Goal: Task Accomplishment & Management: Contribute content

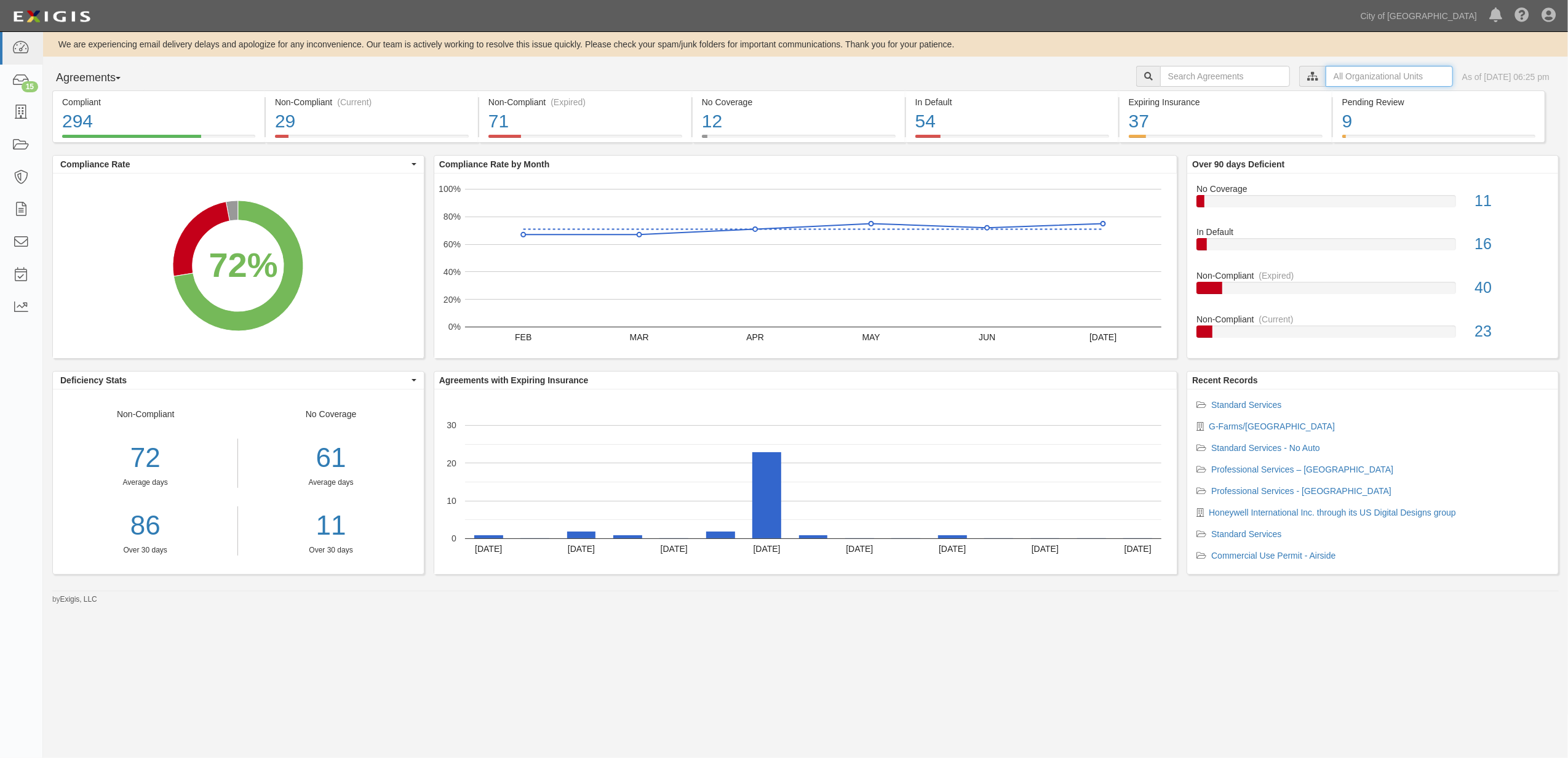
drag, startPoint x: 1317, startPoint y: 77, endPoint x: 1311, endPoint y: 80, distance: 6.7
click at [1326, 77] on input "text" at bounding box center [1390, 75] width 128 height 21
click at [1182, 96] on icon at bounding box center [1184, 99] width 8 height 6
click at [1180, 122] on input "Contracts & Services" at bounding box center [1179, 123] width 8 height 8
checkbox input "true"
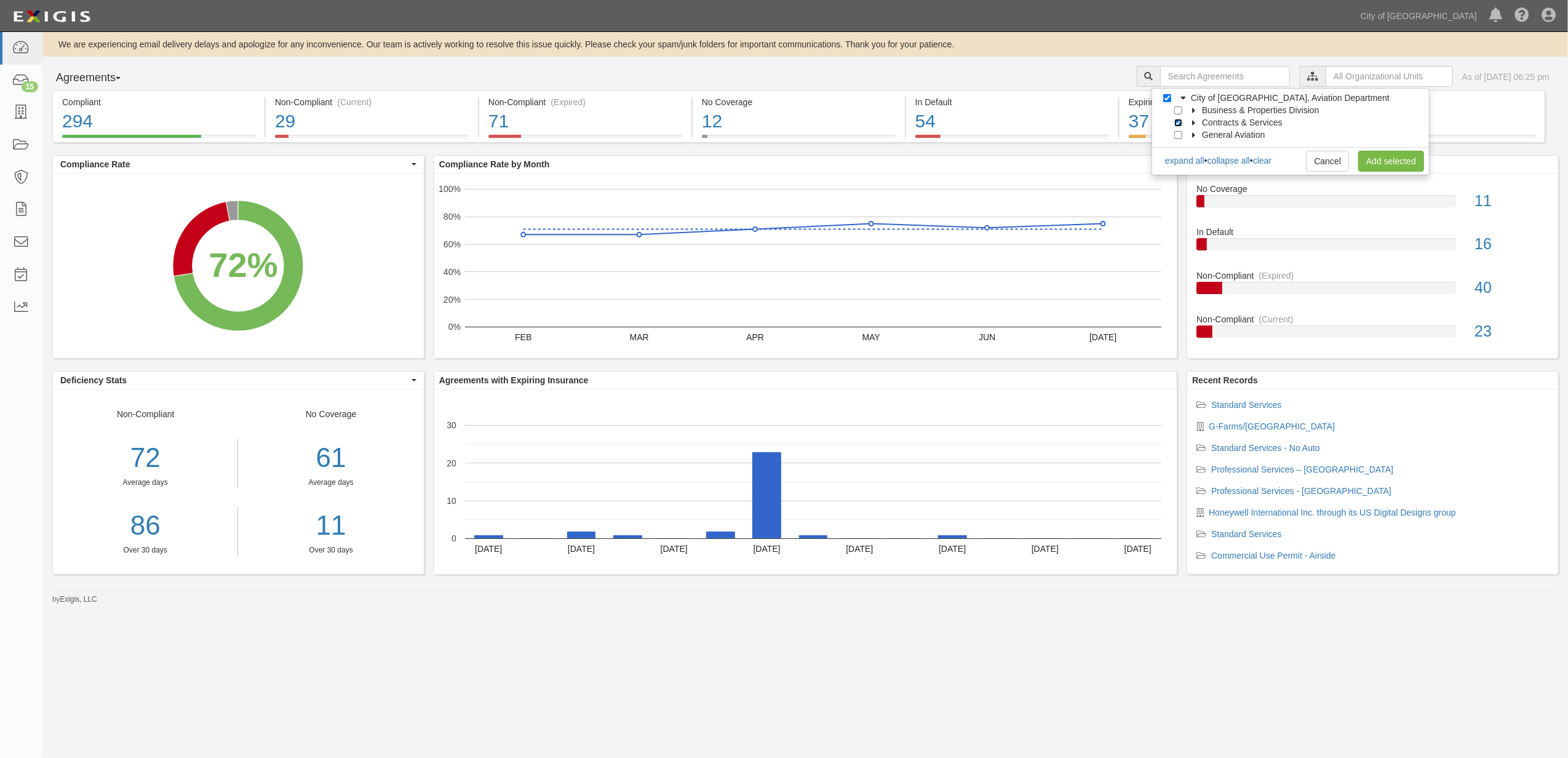
checkbox input "true"
click at [1395, 168] on link "Add selected" at bounding box center [1390, 161] width 66 height 21
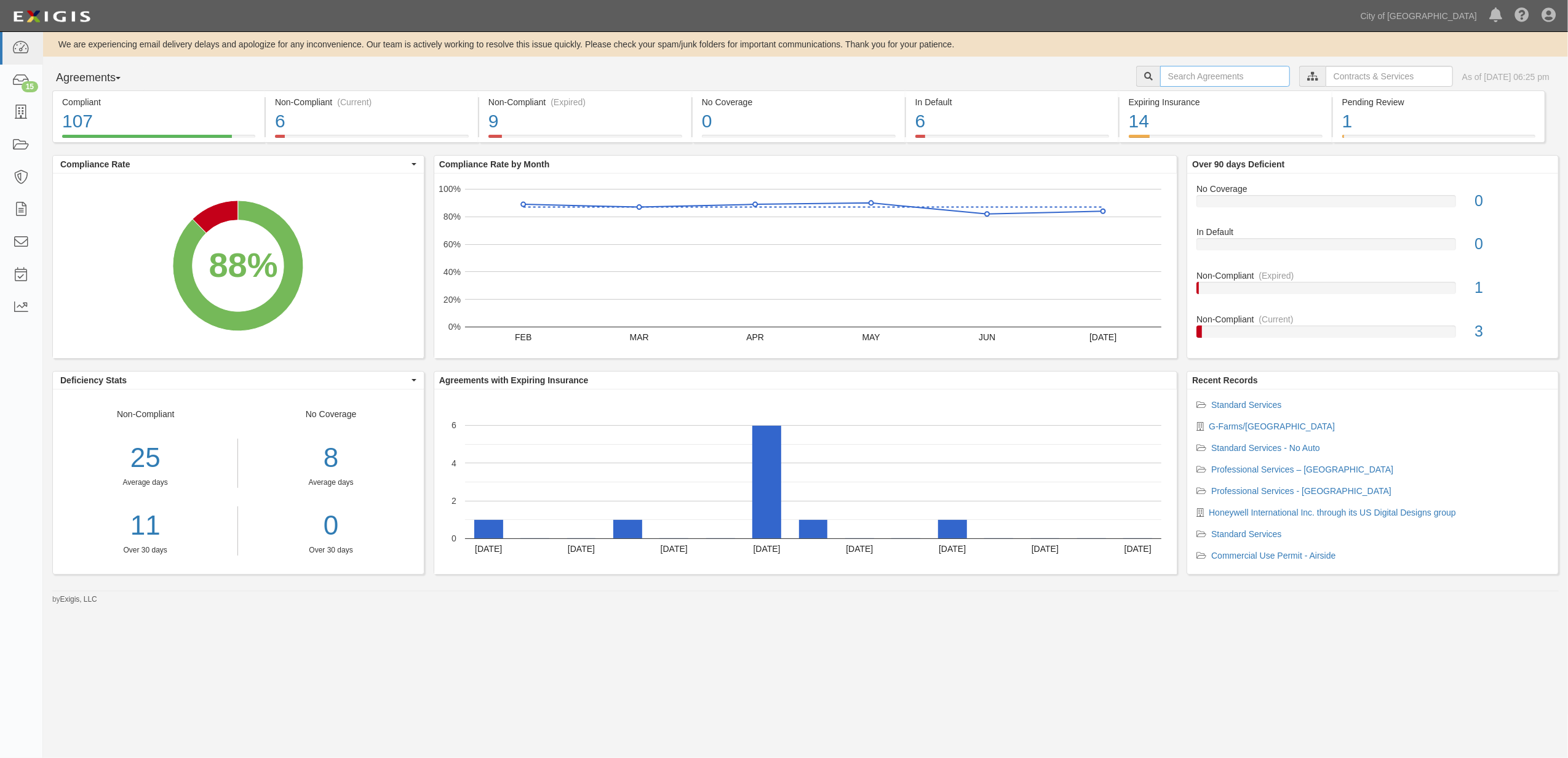
click at [1161, 80] on input "text" at bounding box center [1225, 75] width 129 height 21
type input "162844"
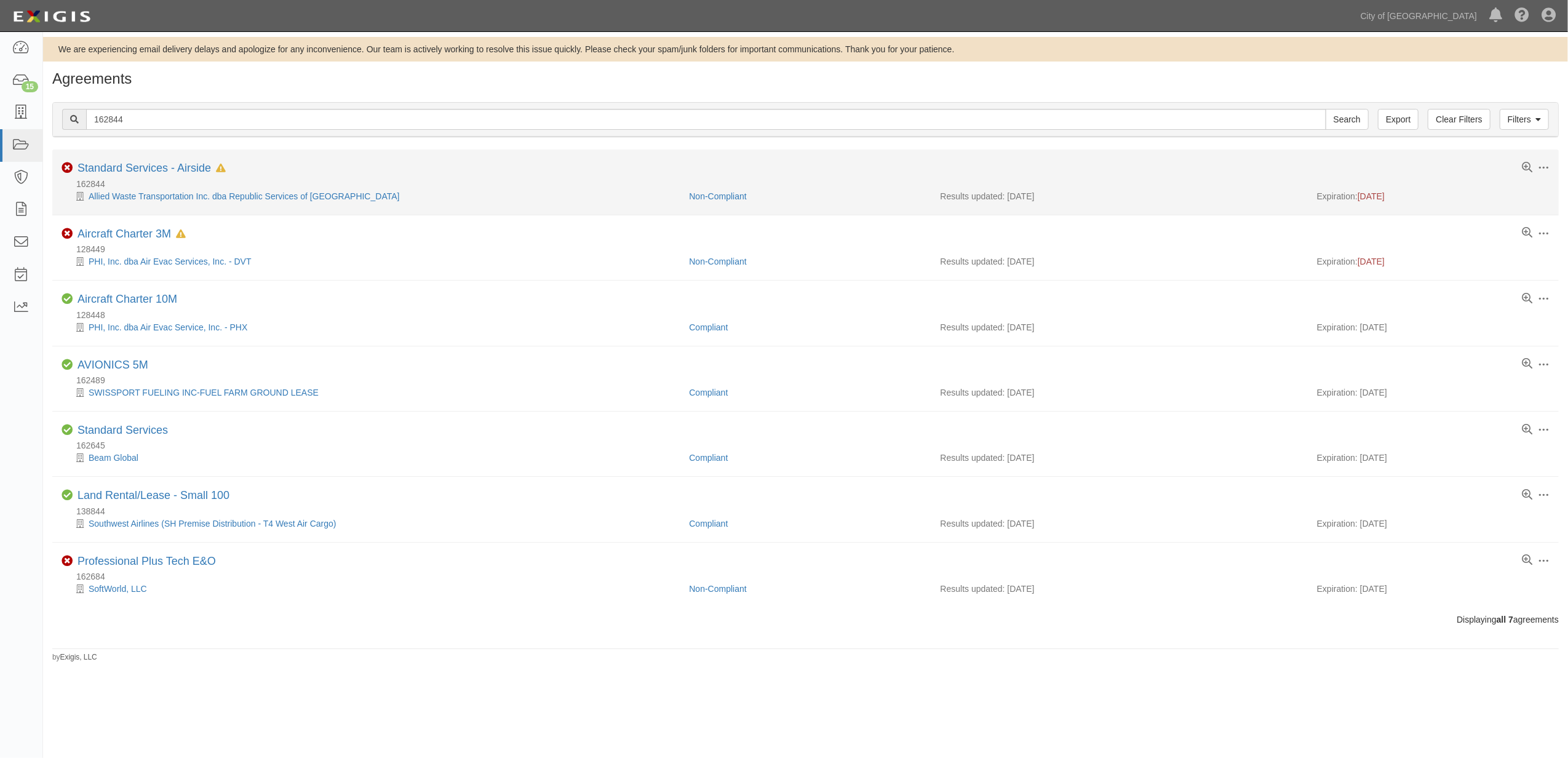
click at [163, 160] on li "Toggle Agreement Dropdown Edit Log activity Add task Send message Archive Non-C…" at bounding box center [806, 182] width 1507 height 66
click at [156, 166] on link "Standard Services - Airside" at bounding box center [144, 168] width 134 height 12
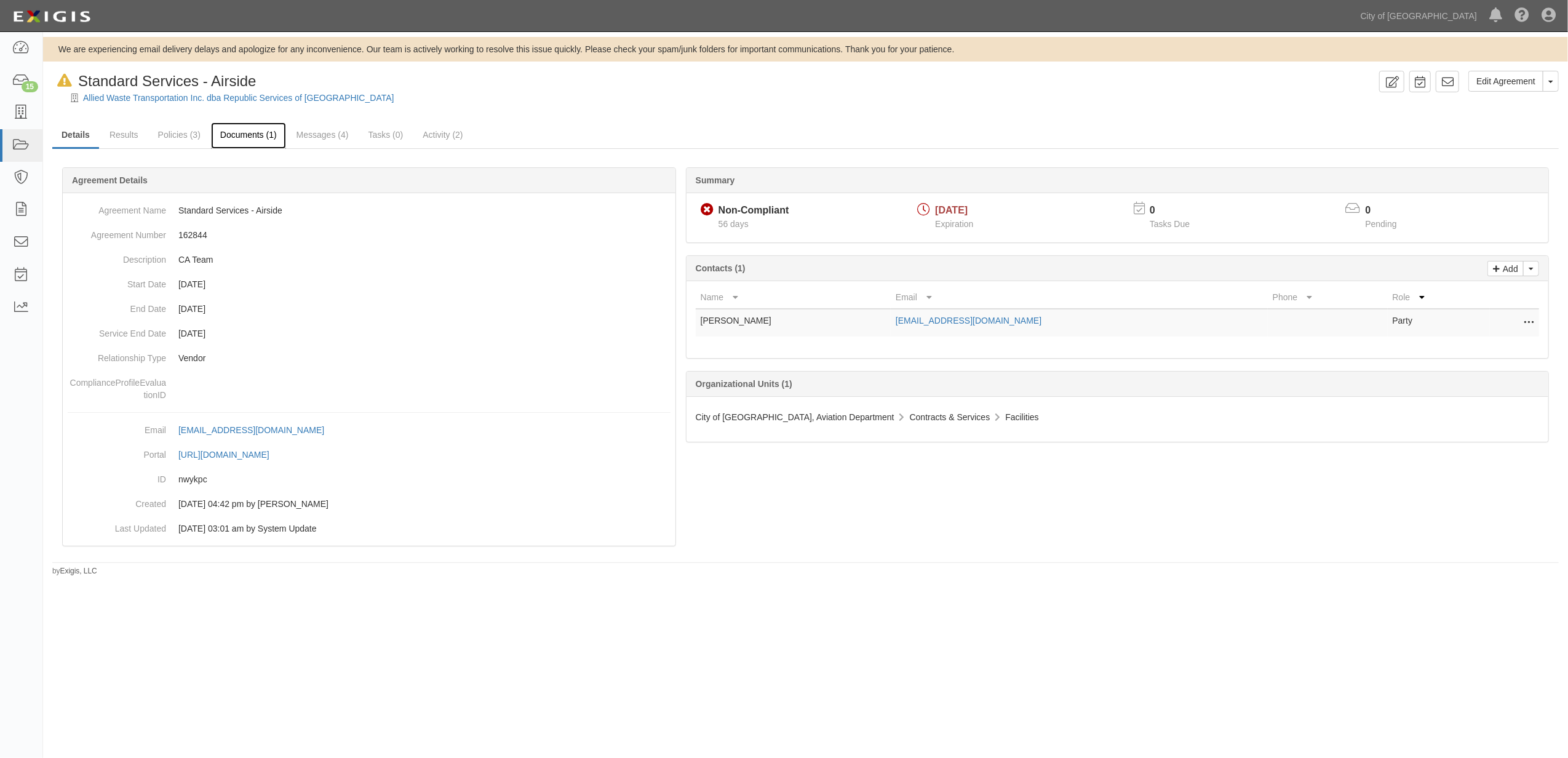
click at [224, 141] on link "Documents (1)" at bounding box center [248, 136] width 75 height 27
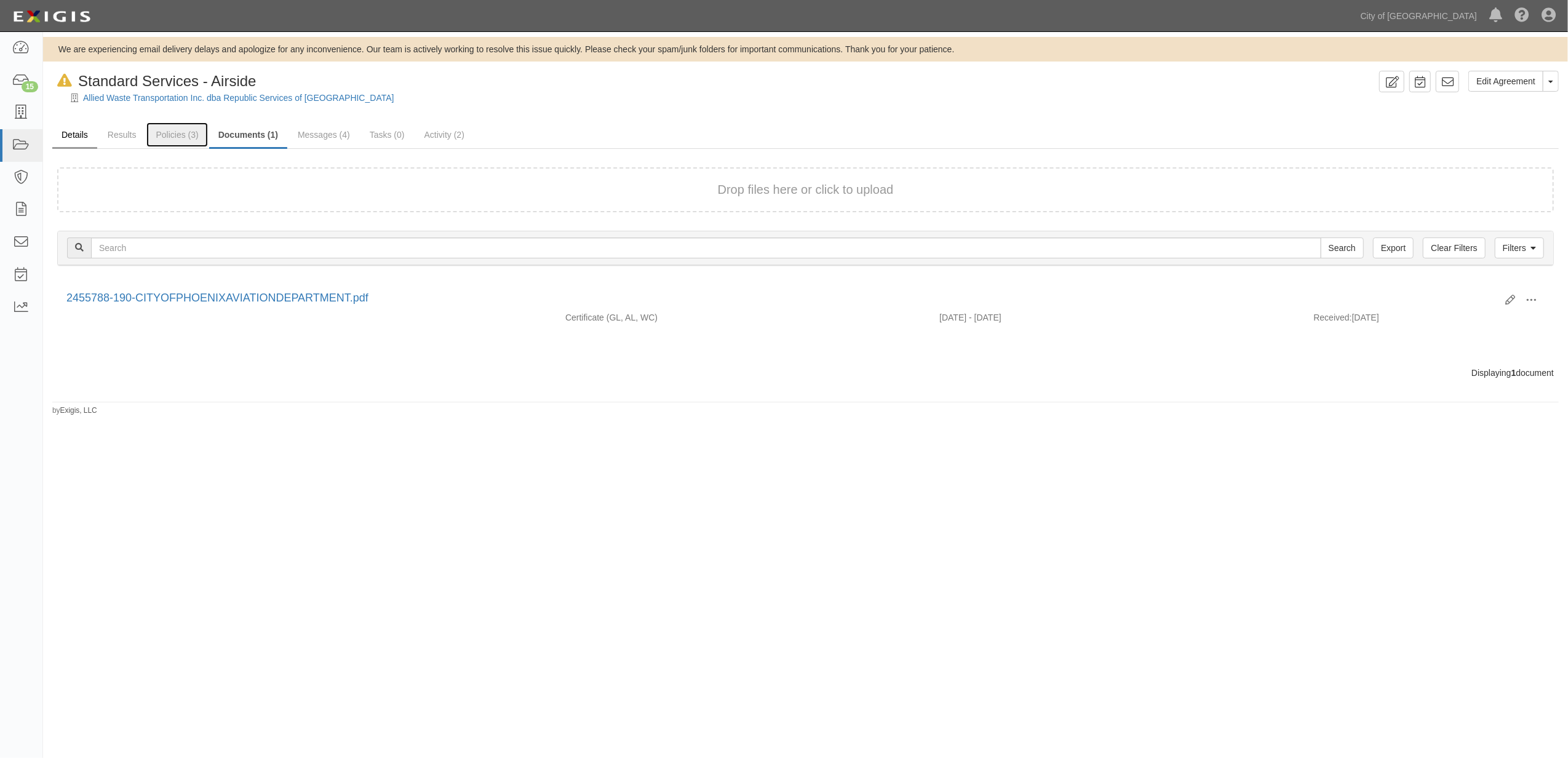
drag, startPoint x: 147, startPoint y: 137, endPoint x: 92, endPoint y: 133, distance: 55.1
click at [145, 137] on ul "Details Results Policies (3) Documents (1) Messages (4) Tasks (0) Activity (2)" at bounding box center [806, 136] width 1507 height 27
click at [92, 133] on link "Details" at bounding box center [75, 136] width 45 height 27
click at [109, 130] on link "Results" at bounding box center [122, 136] width 47 height 27
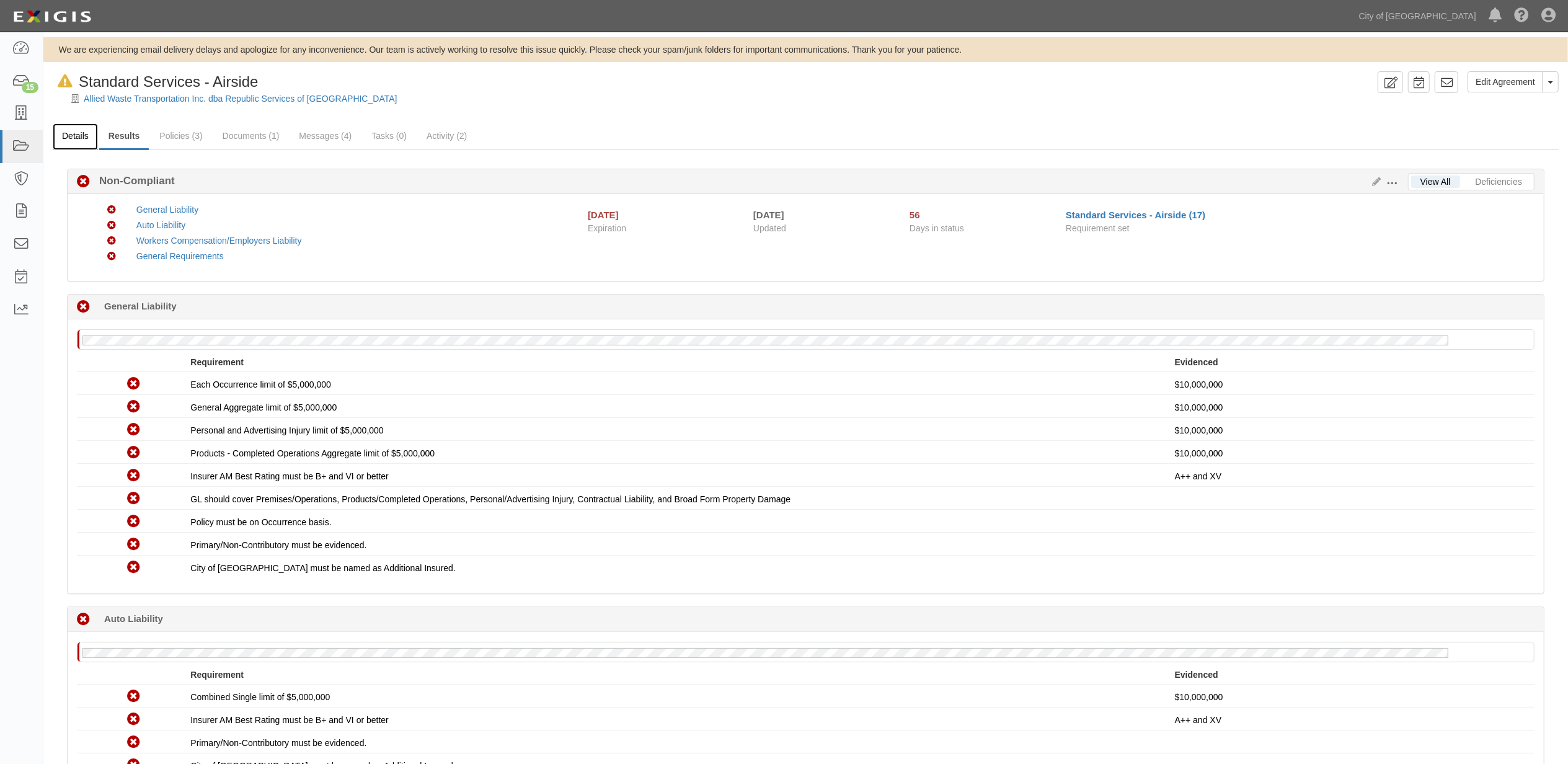
click at [83, 135] on link "Details" at bounding box center [75, 137] width 45 height 27
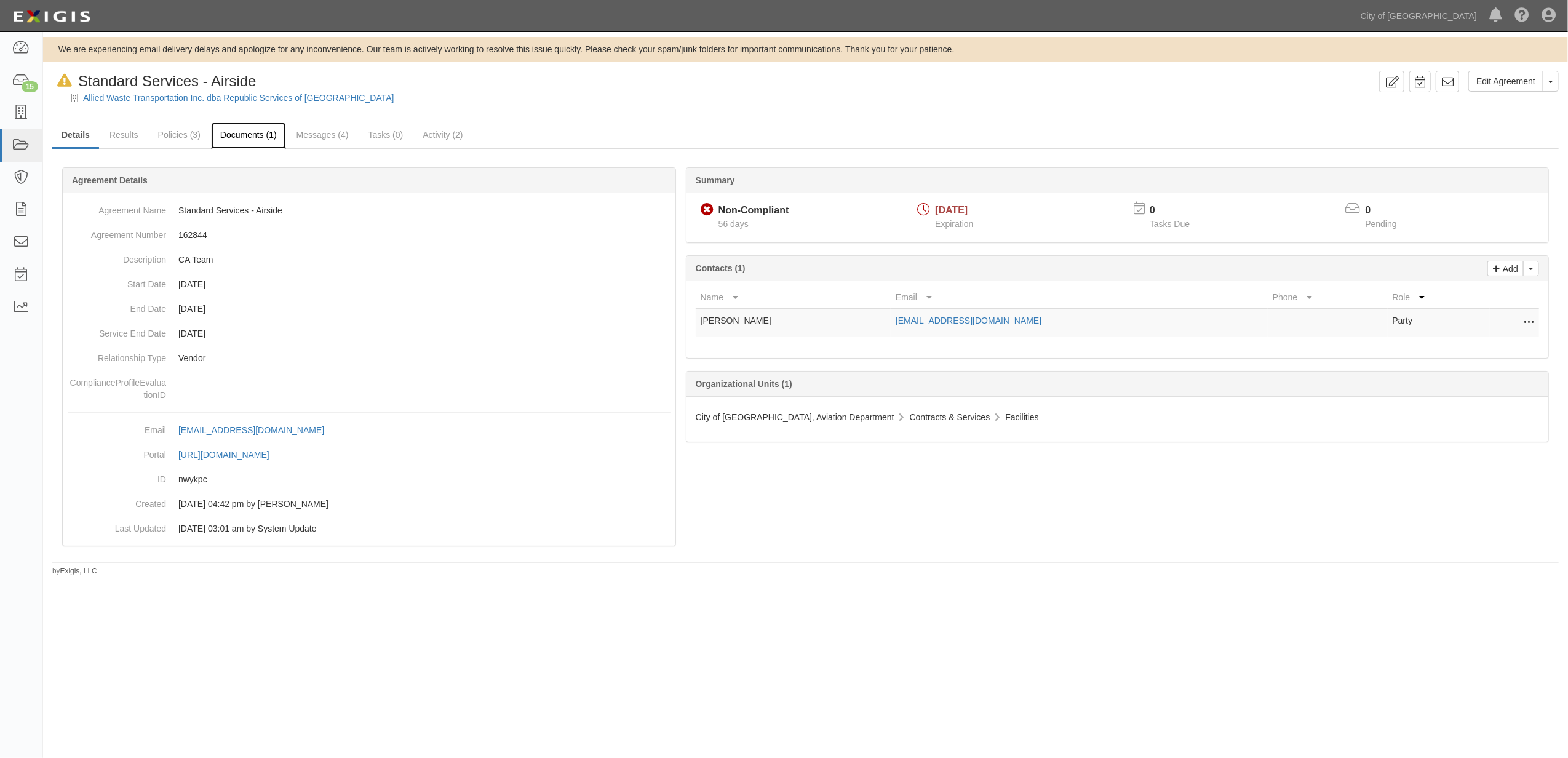
click at [249, 147] on link "Documents (1)" at bounding box center [248, 136] width 75 height 27
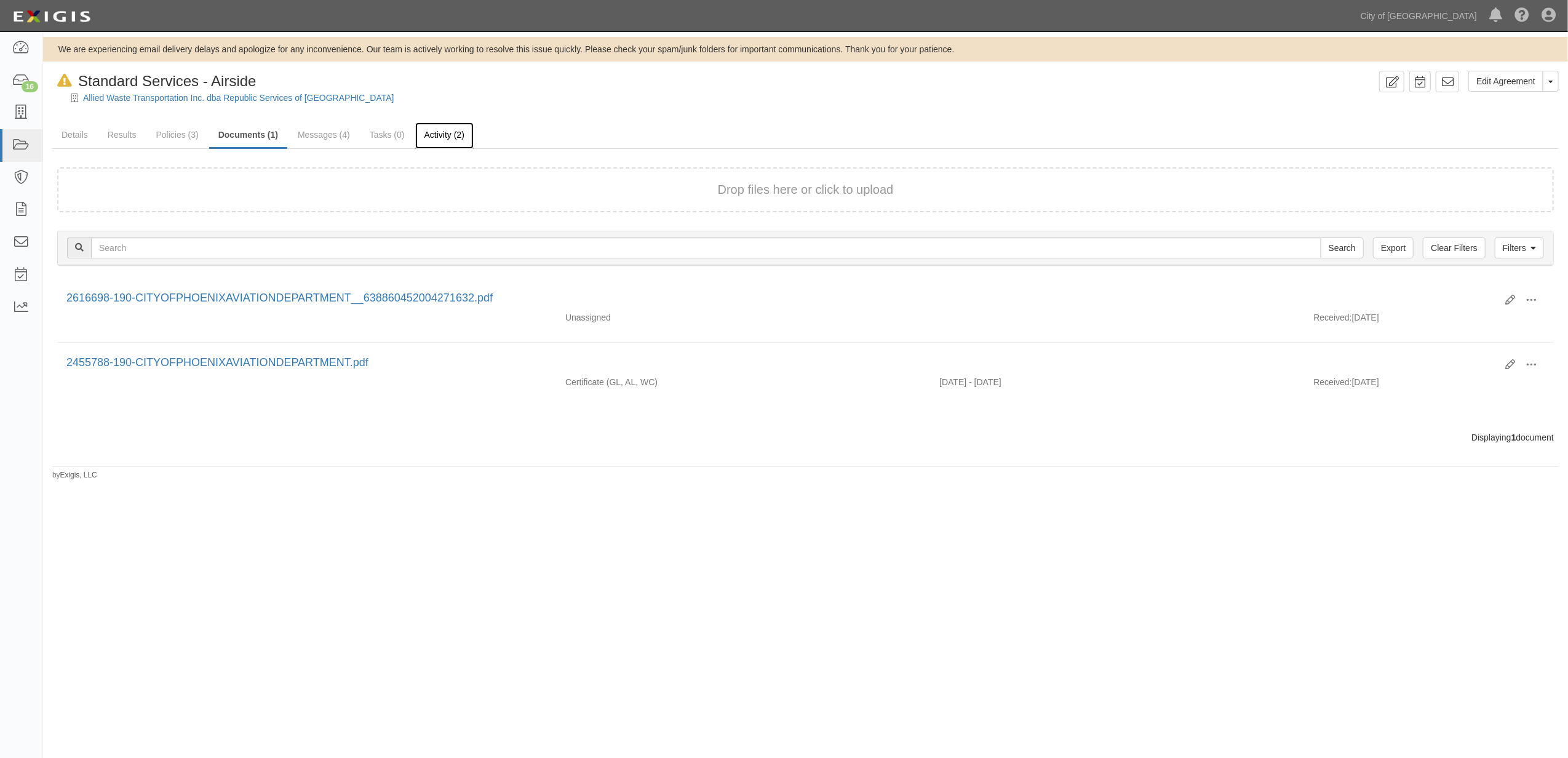
click at [423, 129] on link "Activity (2)" at bounding box center [445, 136] width 58 height 27
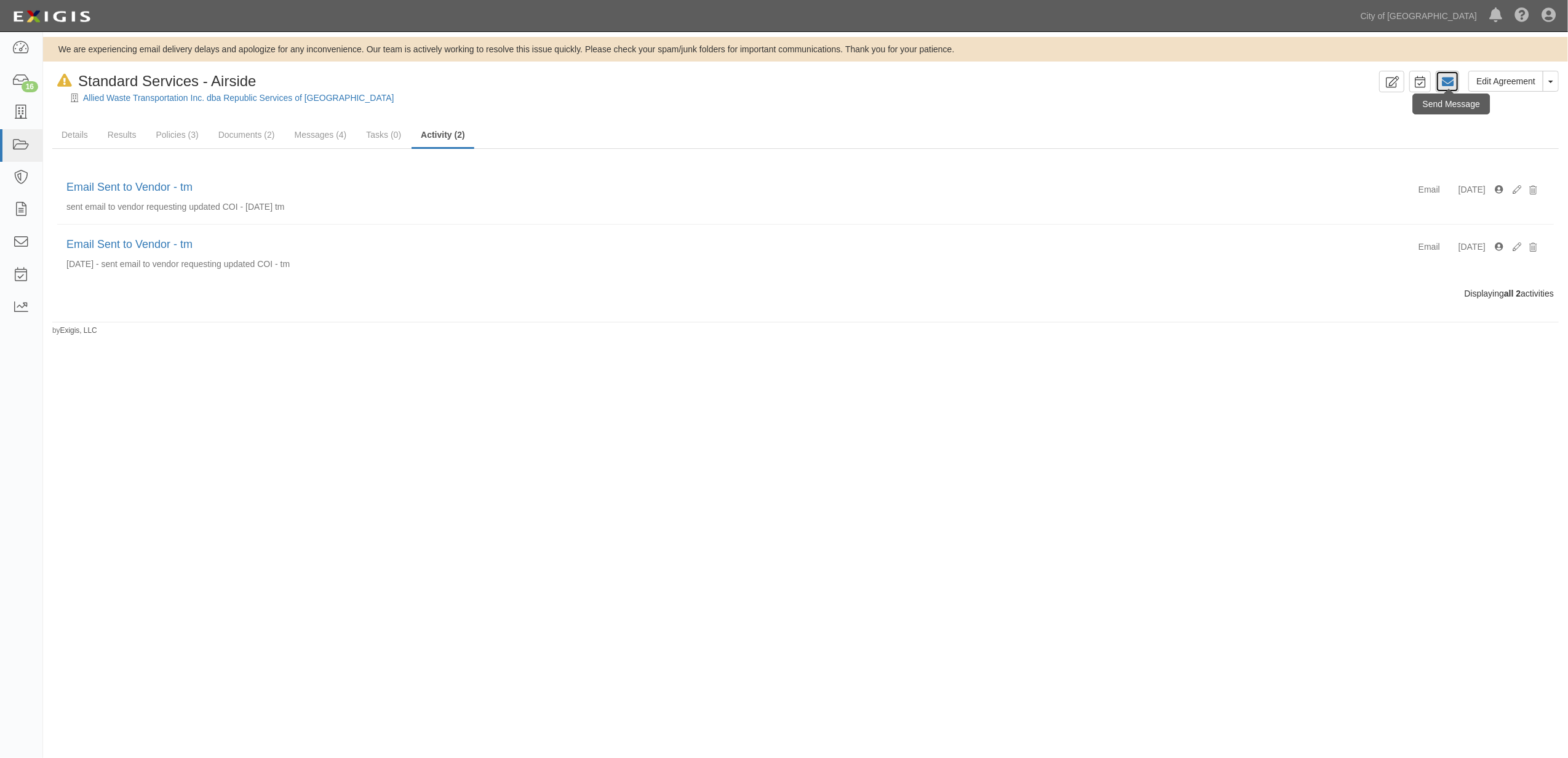
click at [1443, 82] on icon at bounding box center [1448, 81] width 12 height 12
click at [1376, 85] on div "Edit Agreement Toggle Agreement Dropdown View Audit Trail Archive Agreement Rem…" at bounding box center [1467, 85] width 184 height 30
click at [1385, 85] on icon at bounding box center [1391, 82] width 14 height 12
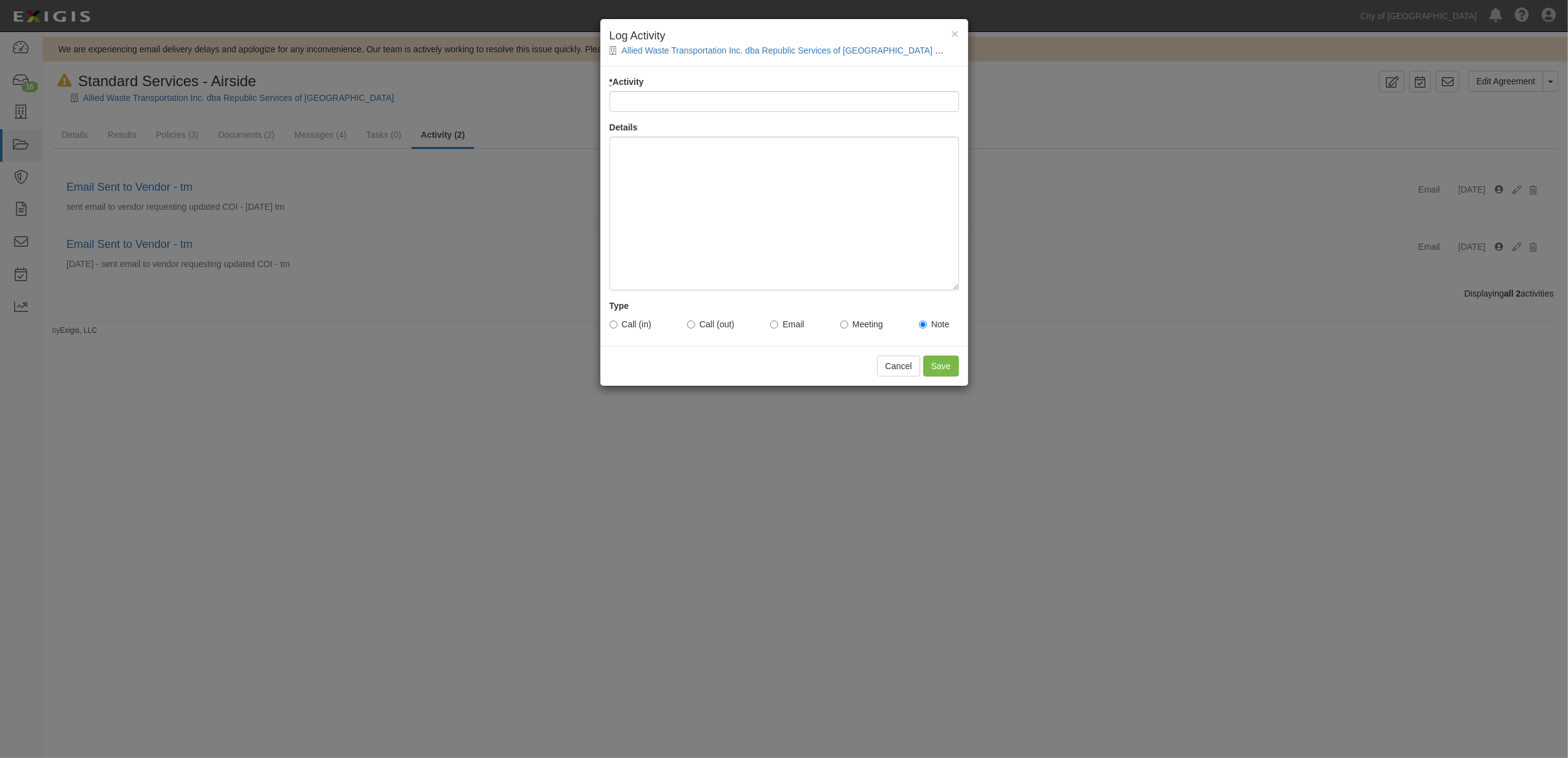
click at [704, 94] on input "* Activity" at bounding box center [784, 101] width 349 height 21
type input "document uploaded"
click at [675, 197] on div at bounding box center [784, 213] width 349 height 153
click at [946, 375] on input "Save" at bounding box center [941, 366] width 36 height 21
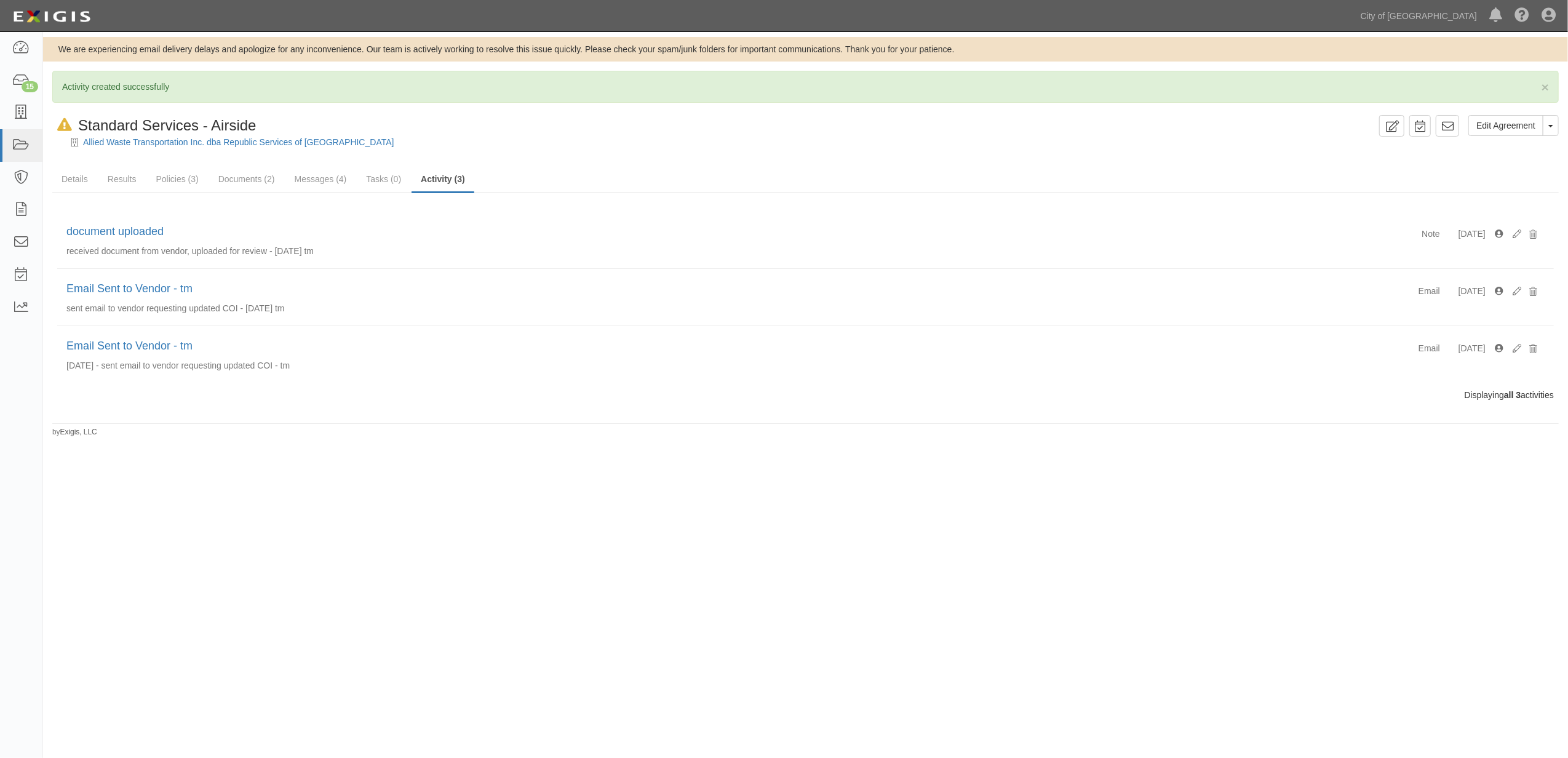
click at [1251, 458] on div "We are experiencing email delivery delays and apologize for any inconvenience. …" at bounding box center [784, 377] width 1568 height 682
